Goal: Check status: Check status

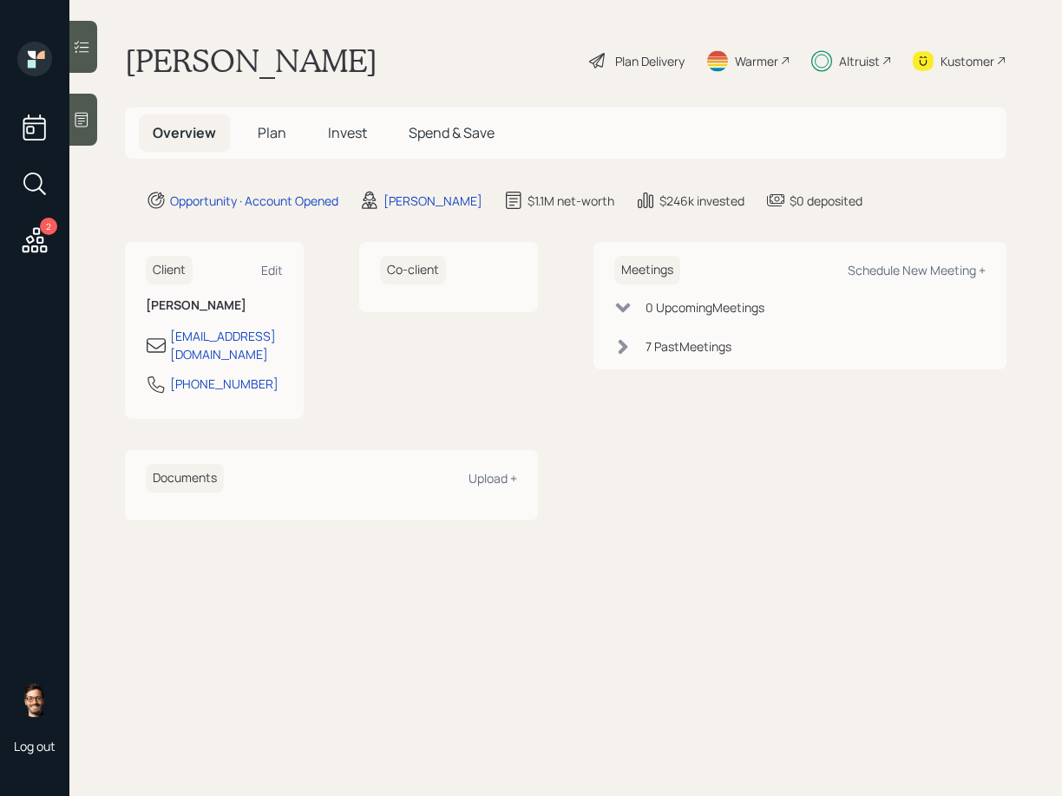
click at [348, 126] on span "Invest" at bounding box center [347, 132] width 39 height 19
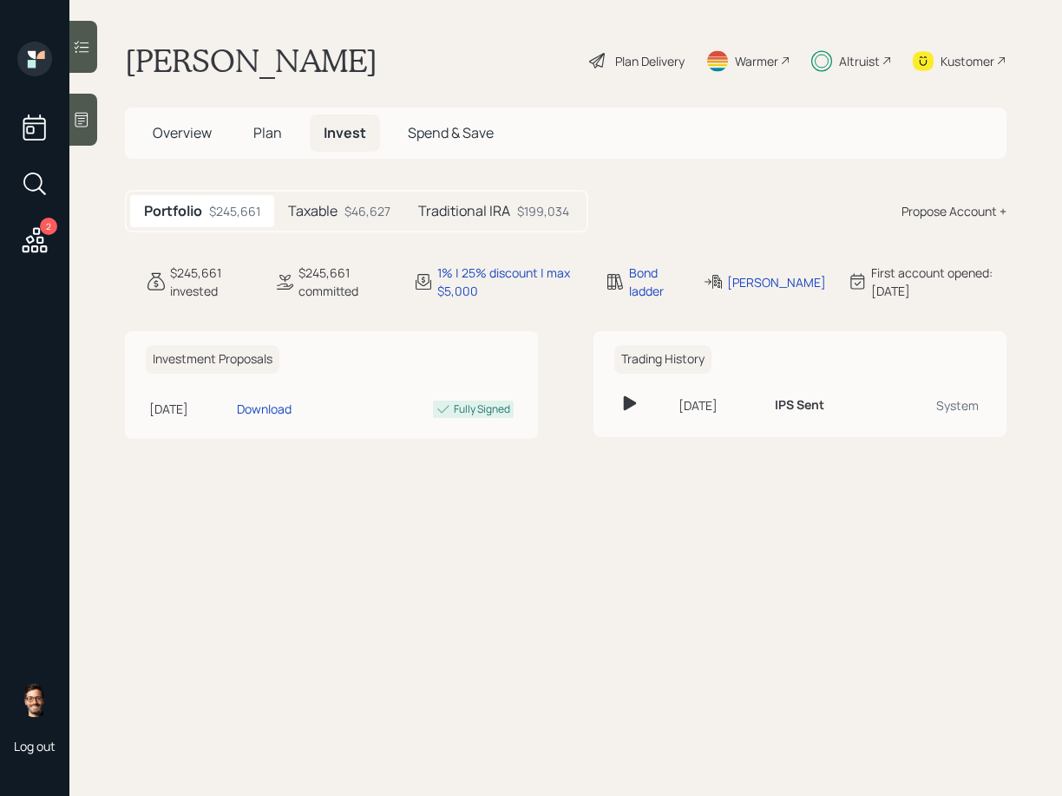
click at [461, 206] on h5 "Traditional IRA" at bounding box center [464, 211] width 92 height 16
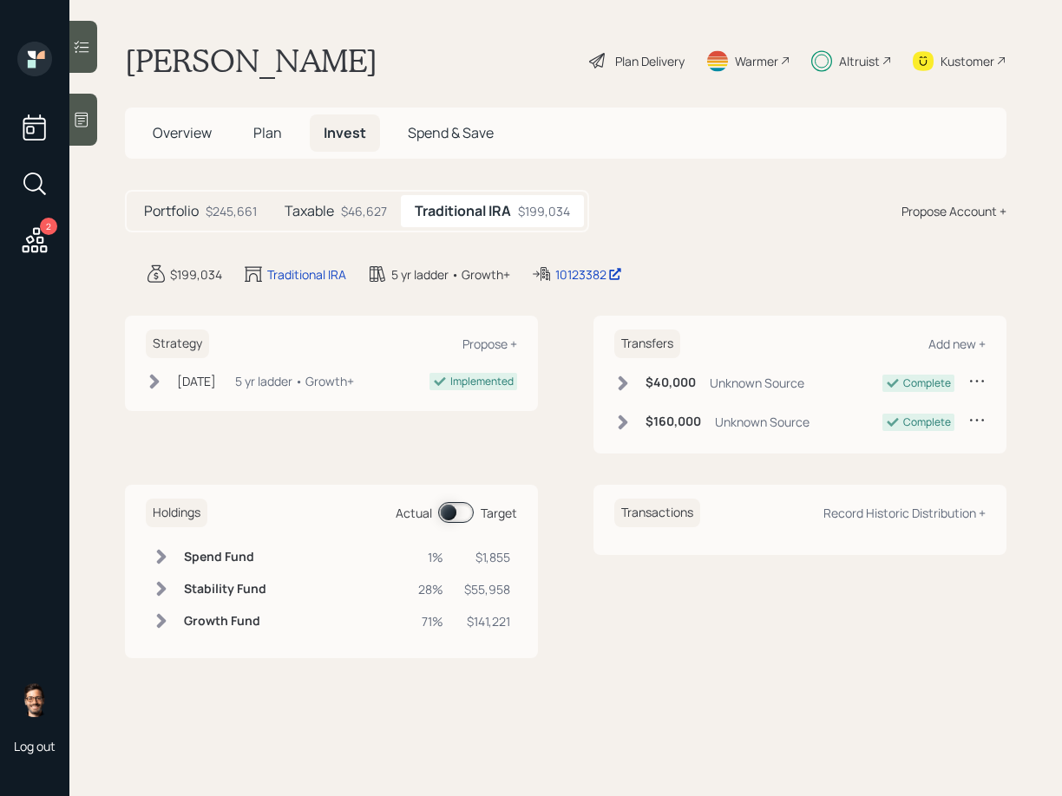
click at [641, 264] on div "$199,034 Traditional IRA 5 yr ladder • Growth+ 10123382" at bounding box center [576, 274] width 861 height 21
drag, startPoint x: 643, startPoint y: 271, endPoint x: 558, endPoint y: 274, distance: 85.1
click at [558, 274] on div "$199,034 Traditional IRA 5 yr ladder • Growth+ 10123382 edit" at bounding box center [576, 274] width 861 height 21
copy div "10123382"
click at [456, 509] on span at bounding box center [456, 512] width 36 height 21
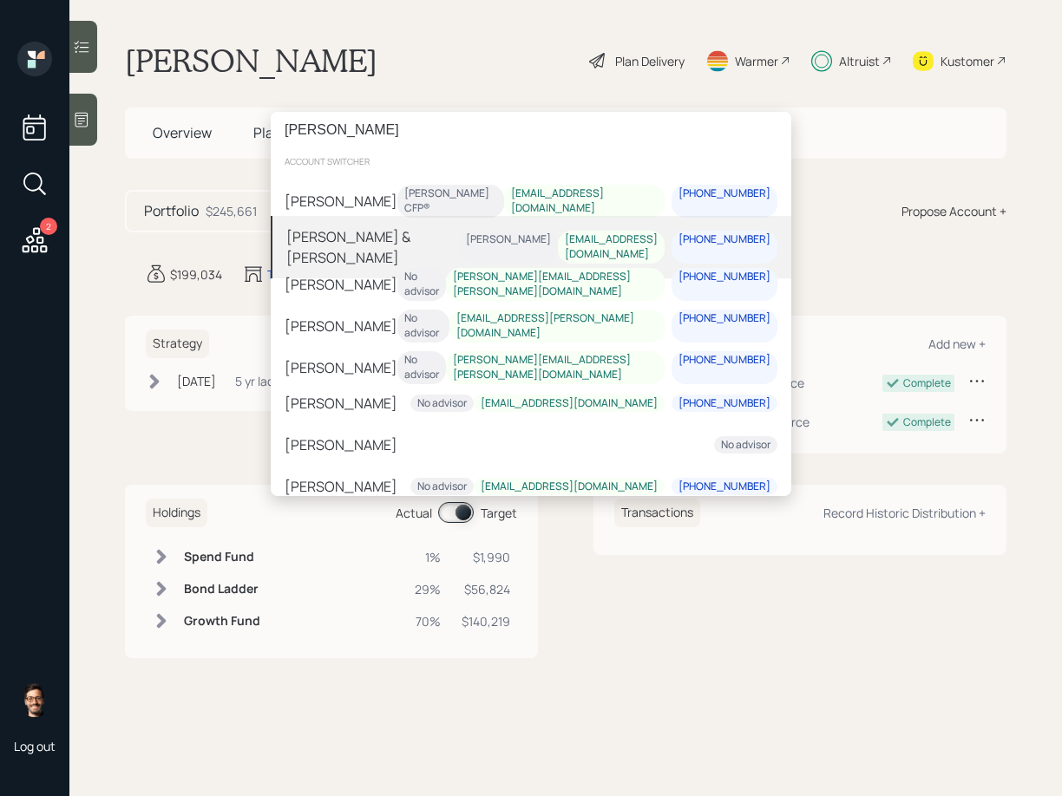
type input "mcghee"
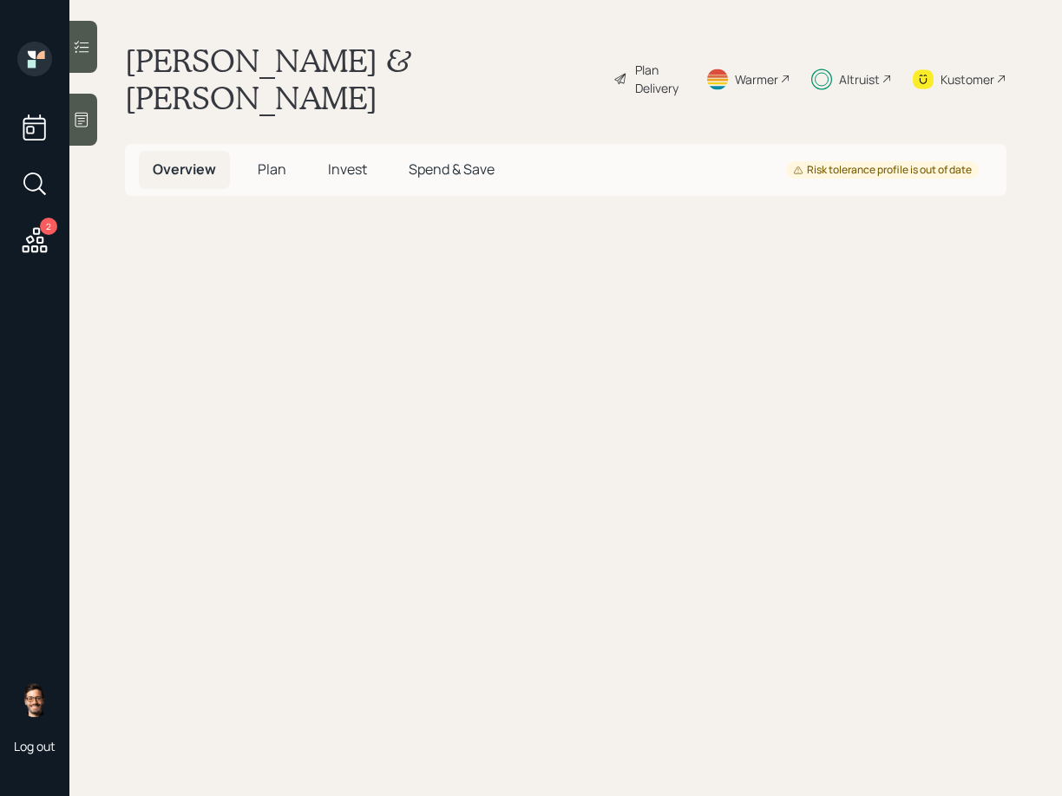
click at [351, 160] on span "Invest" at bounding box center [347, 169] width 39 height 19
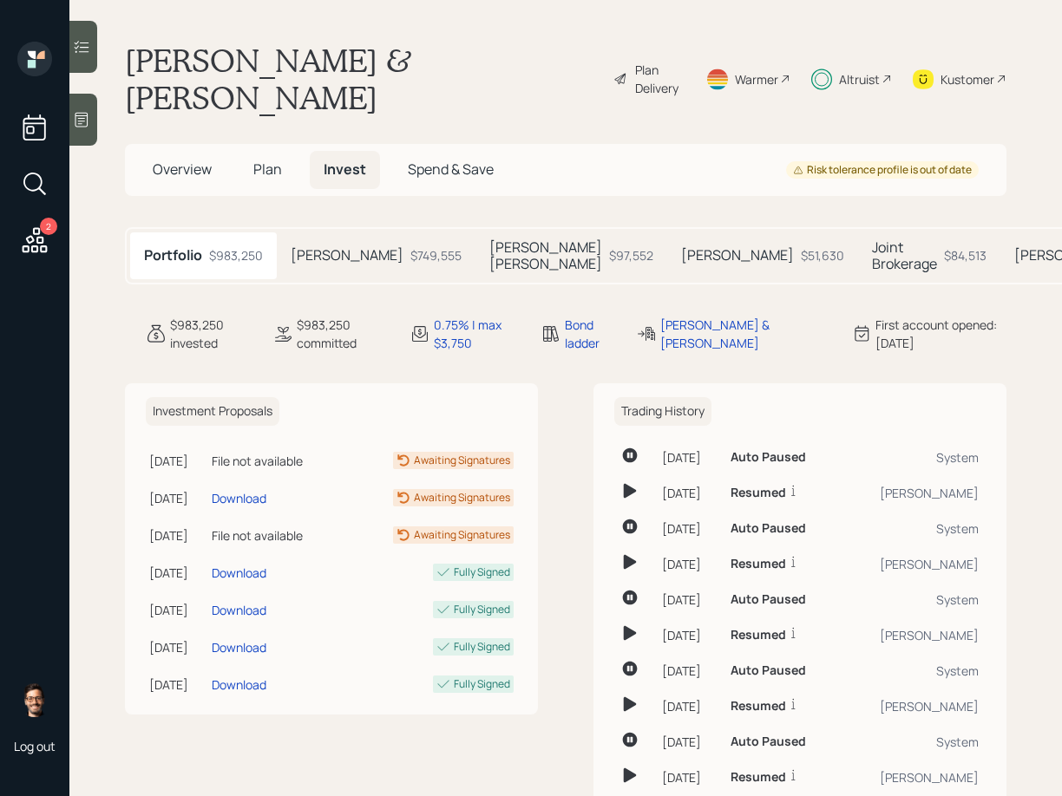
click at [410, 246] on div "$749,555" at bounding box center [435, 255] width 51 height 18
